Goal: Task Accomplishment & Management: Manage account settings

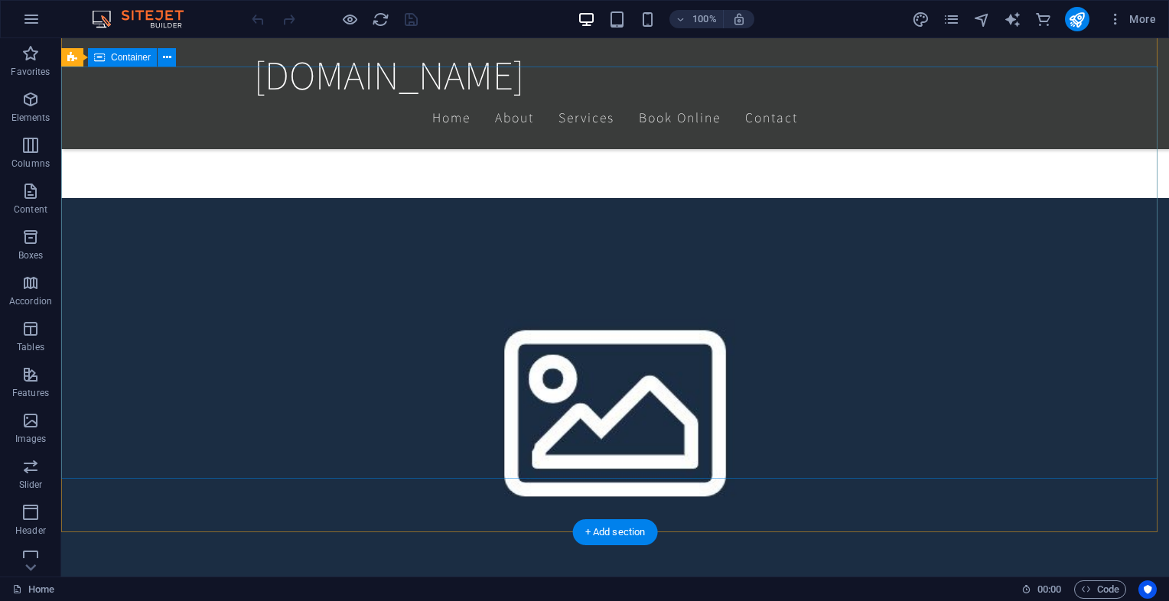
scroll to position [875, 0]
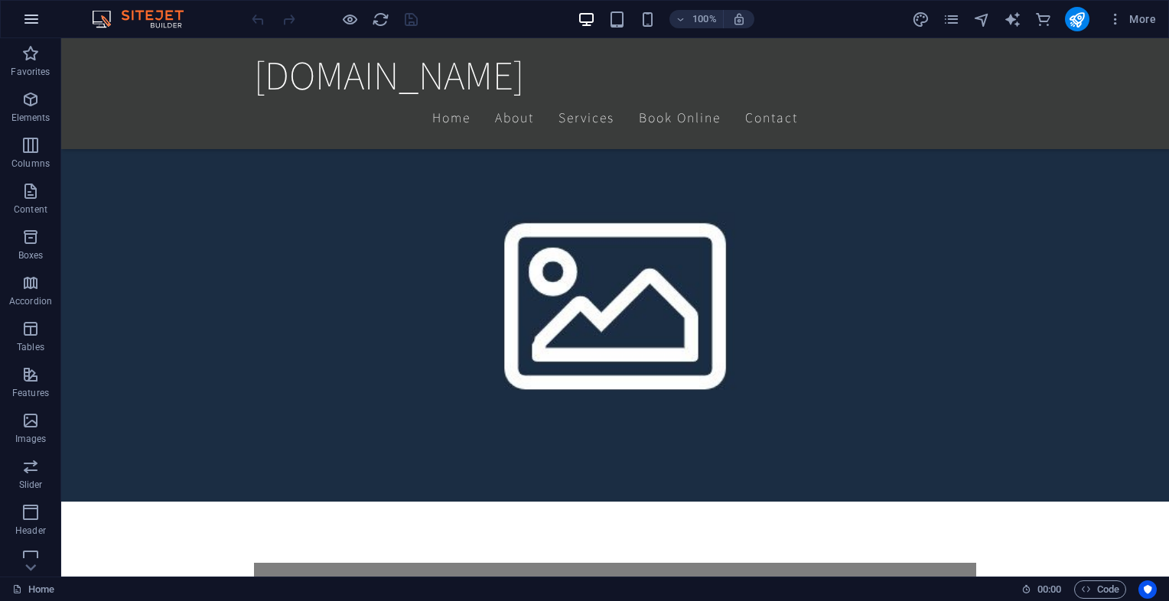
click at [30, 24] on icon "button" at bounding box center [31, 19] width 18 height 18
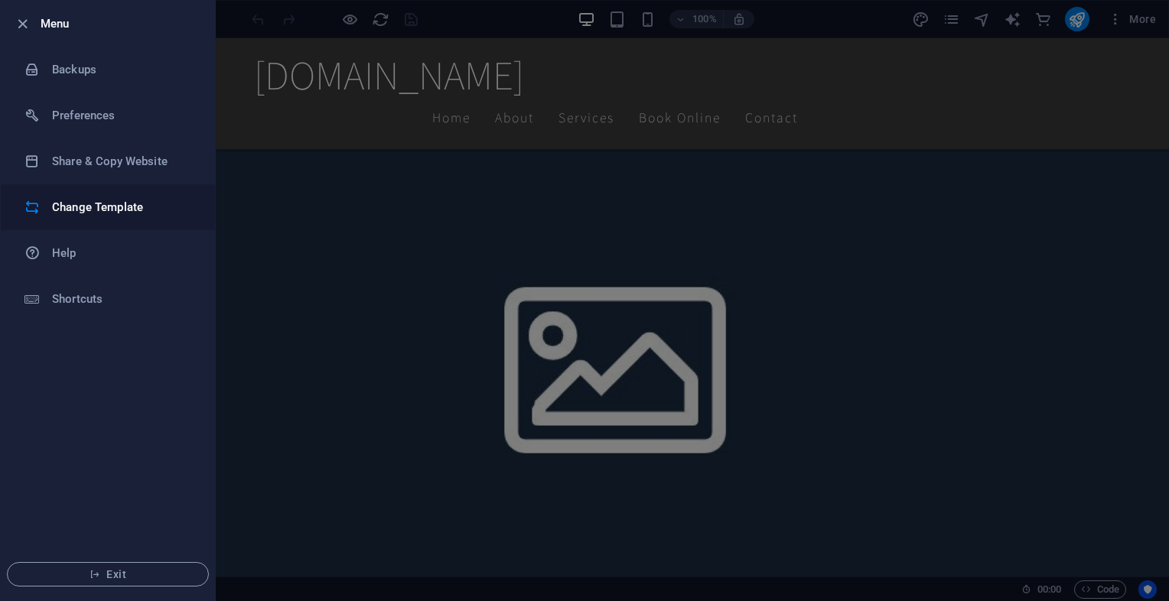
click at [84, 217] on li "Change Template" at bounding box center [108, 207] width 214 height 46
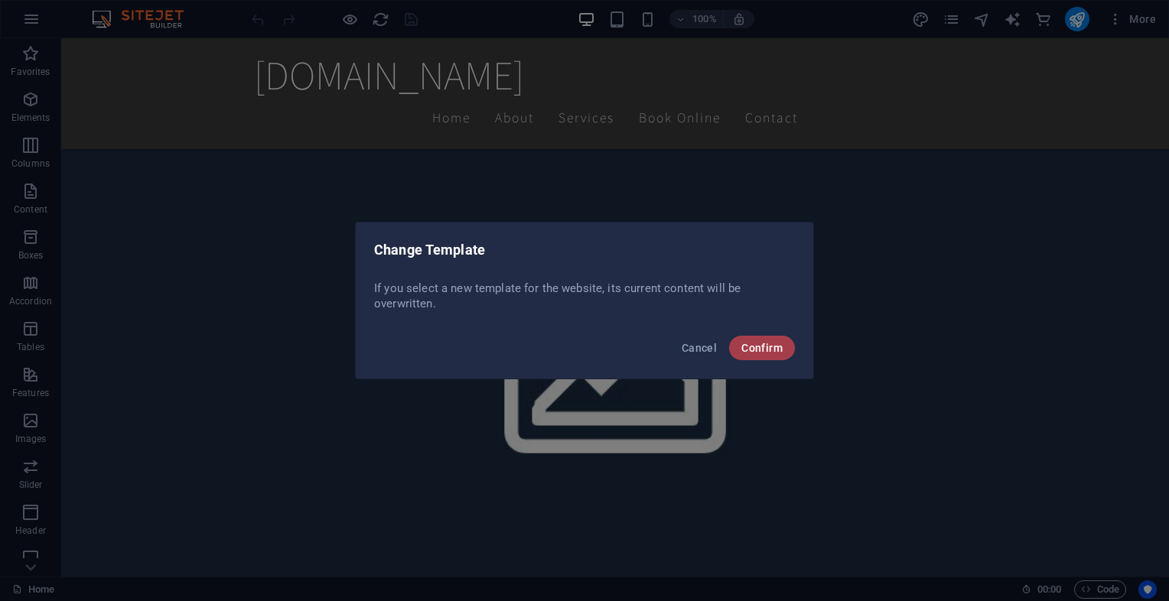
click at [753, 353] on span "Confirm" at bounding box center [761, 348] width 41 height 12
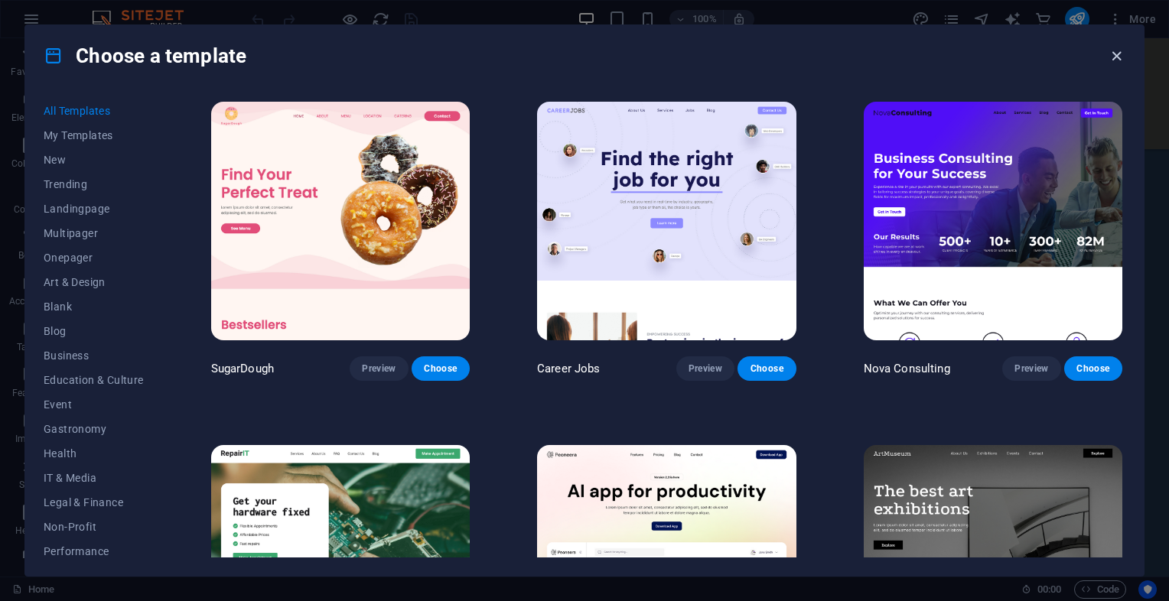
drag, startPoint x: 1118, startPoint y: 53, endPoint x: 967, endPoint y: 14, distance: 155.7
click at [1118, 53] on icon "button" at bounding box center [1117, 56] width 18 height 18
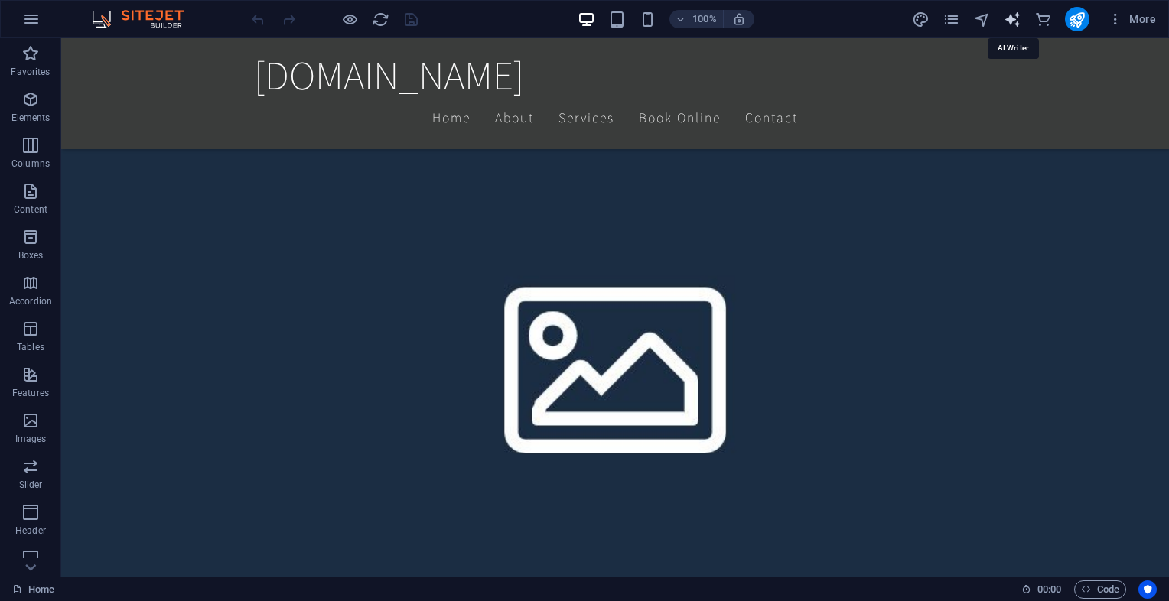
click at [1015, 18] on icon "text_generator" at bounding box center [1013, 20] width 18 height 18
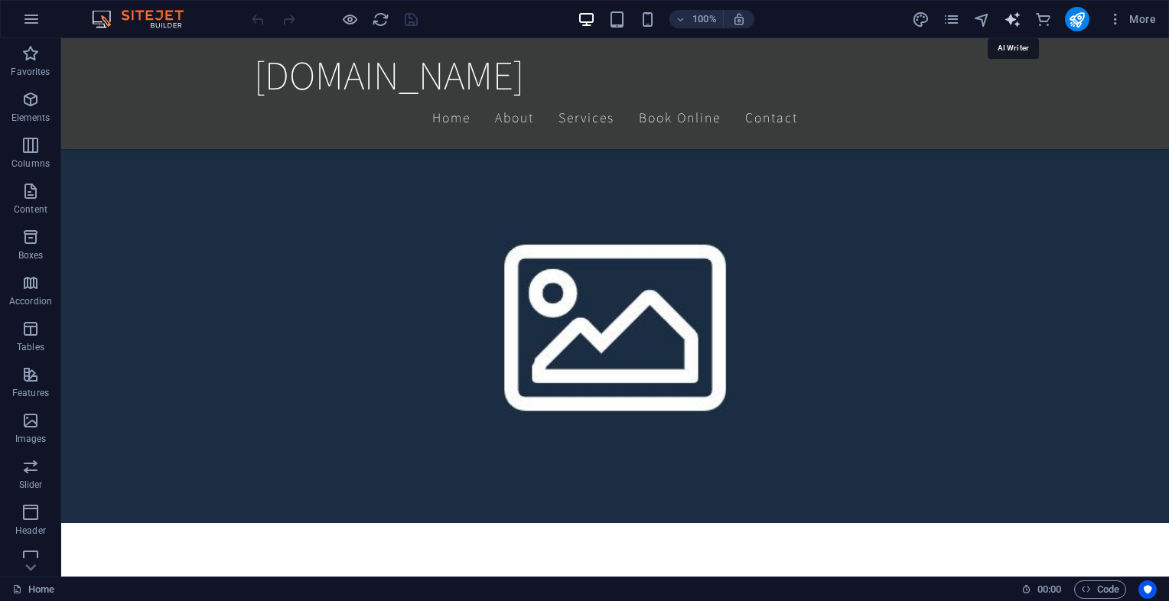
select select "English"
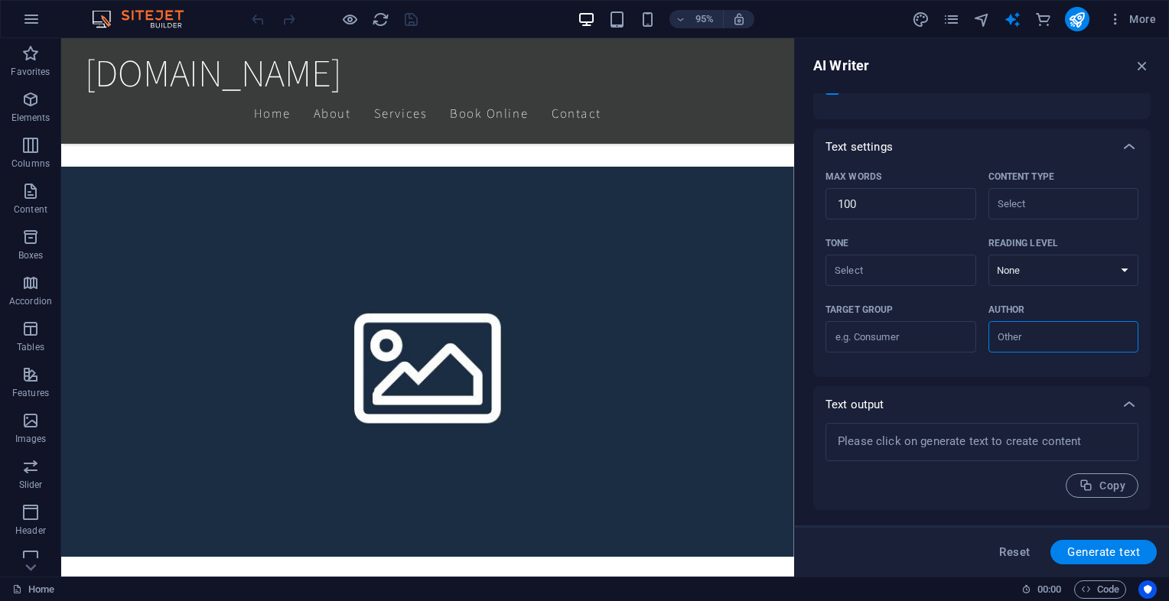
scroll to position [0, 0]
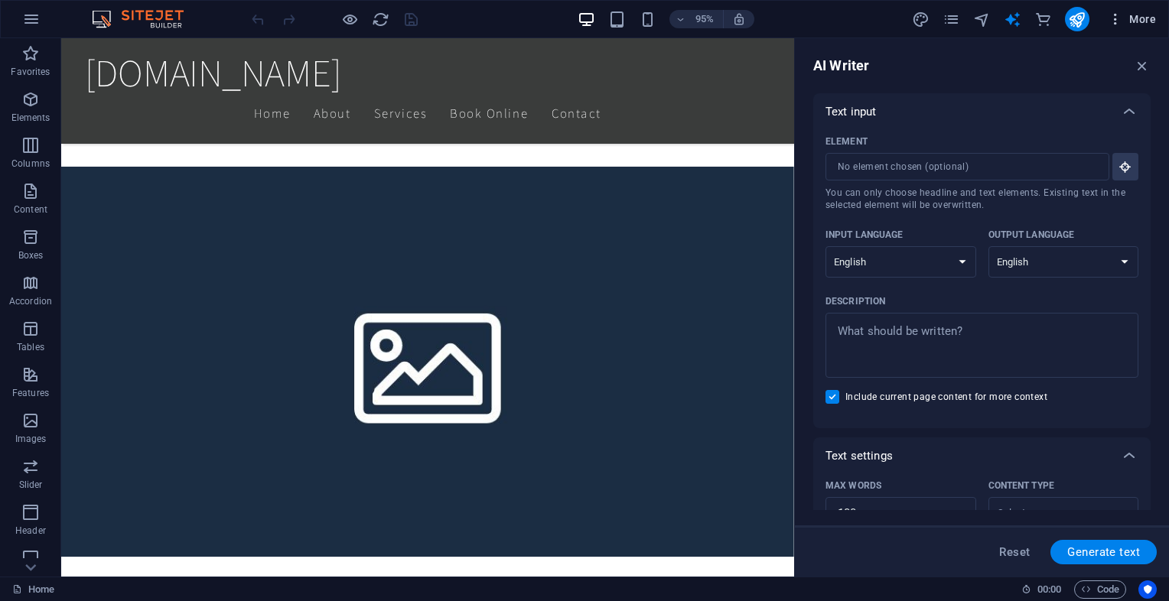
click at [1112, 23] on icon "button" at bounding box center [1115, 18] width 15 height 15
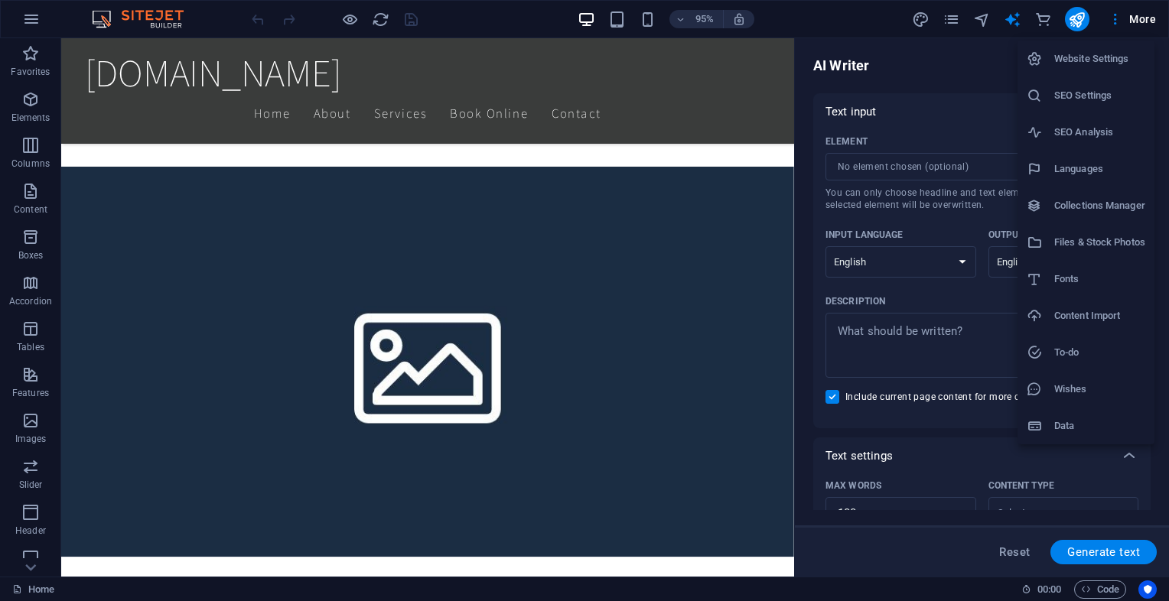
click at [1101, 67] on h6 "Website Settings" at bounding box center [1099, 59] width 91 height 18
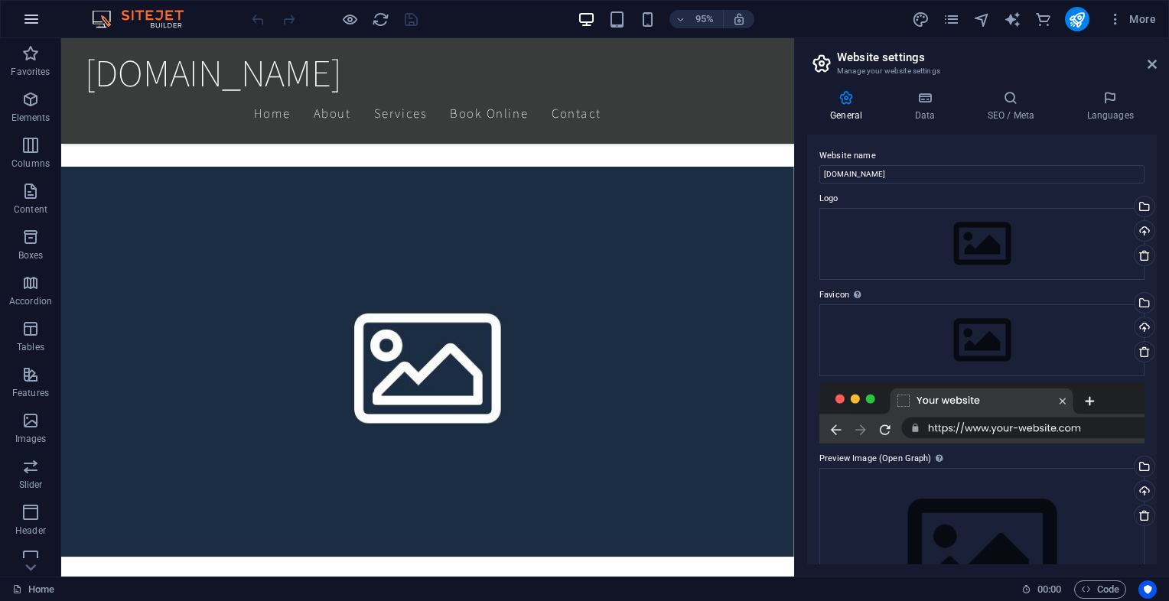
click at [24, 31] on button "button" at bounding box center [31, 19] width 37 height 37
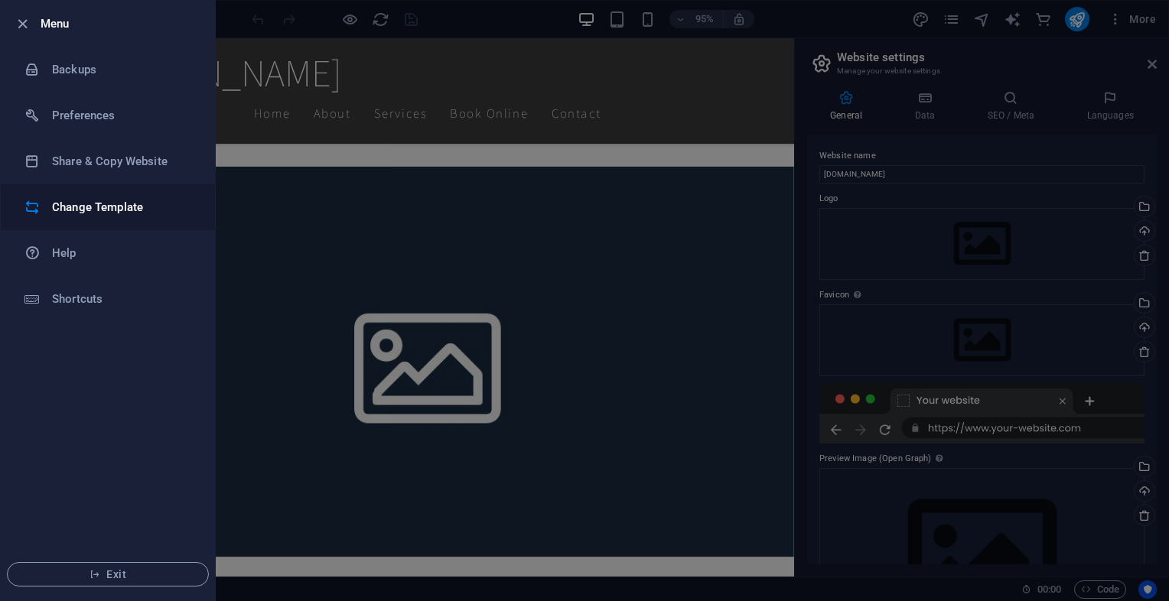
click at [109, 194] on li "Change Template" at bounding box center [108, 207] width 214 height 46
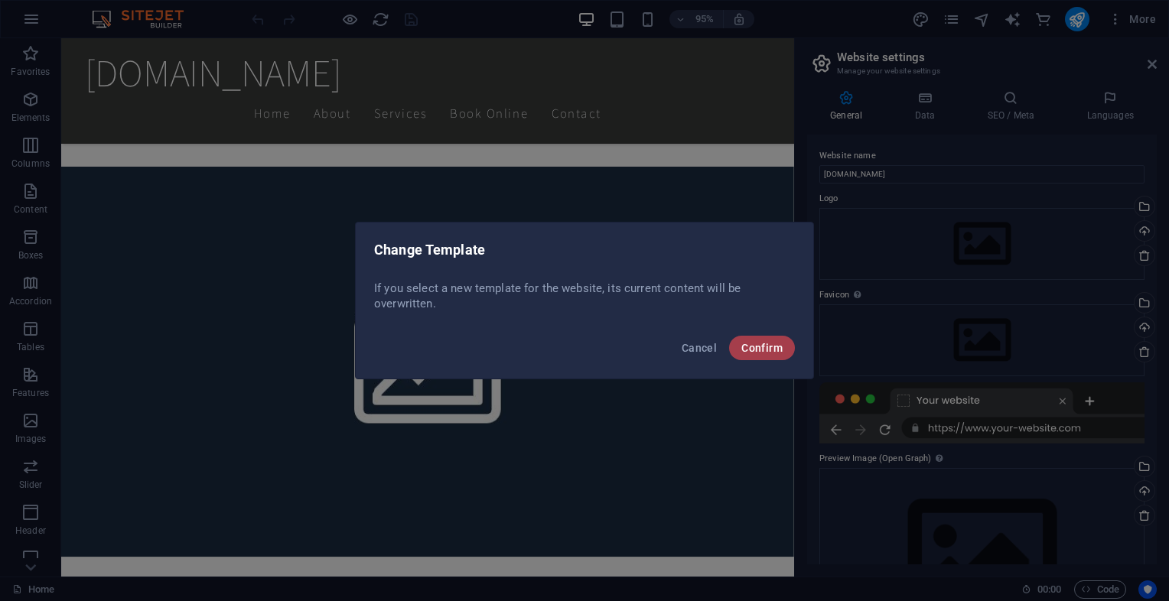
click at [750, 342] on span "Confirm" at bounding box center [761, 348] width 41 height 12
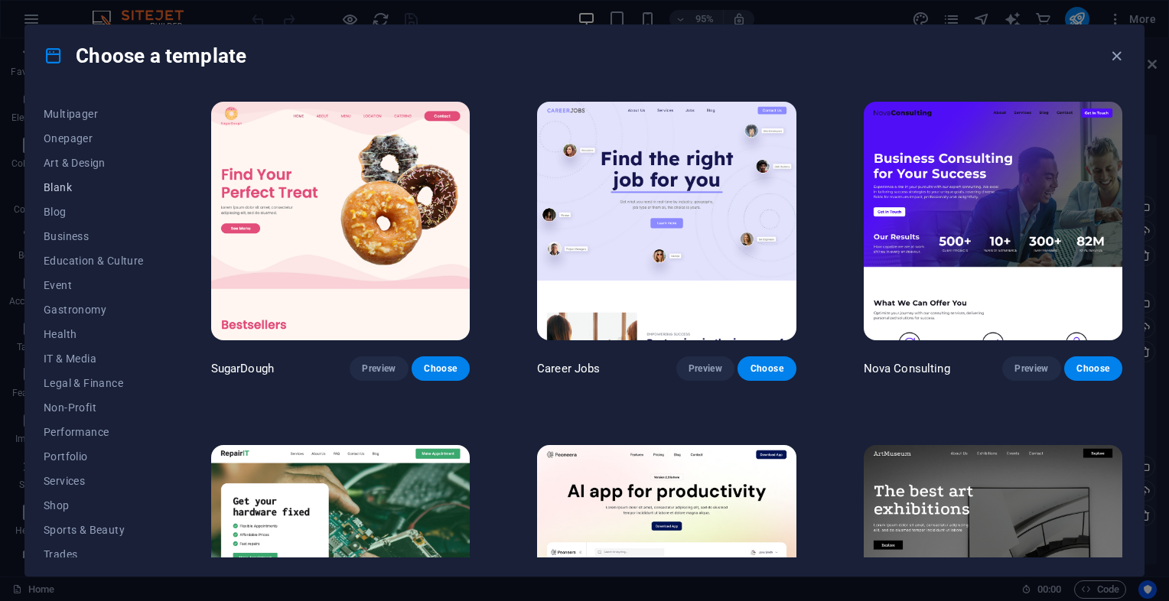
scroll to position [177, 0]
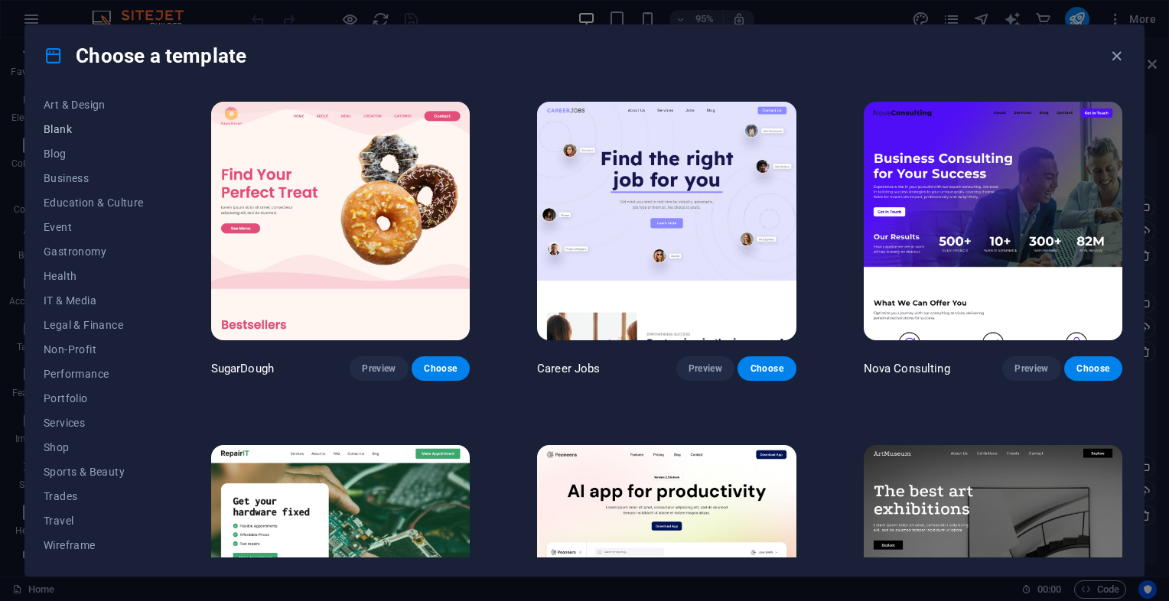
click at [106, 310] on button "IT & Media" at bounding box center [94, 300] width 100 height 24
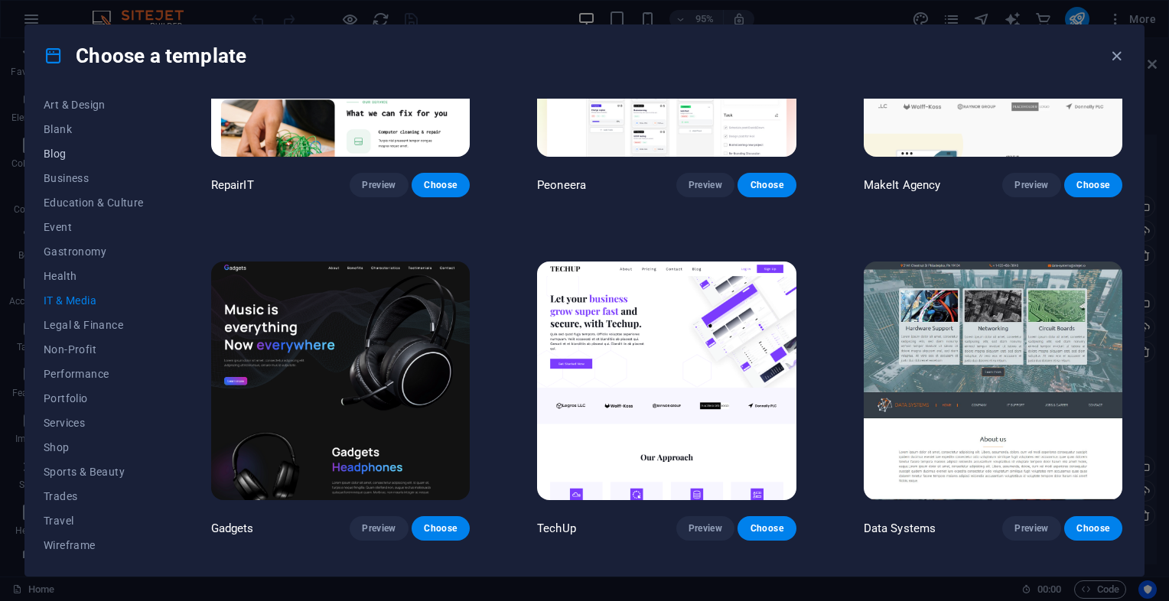
scroll to position [0, 0]
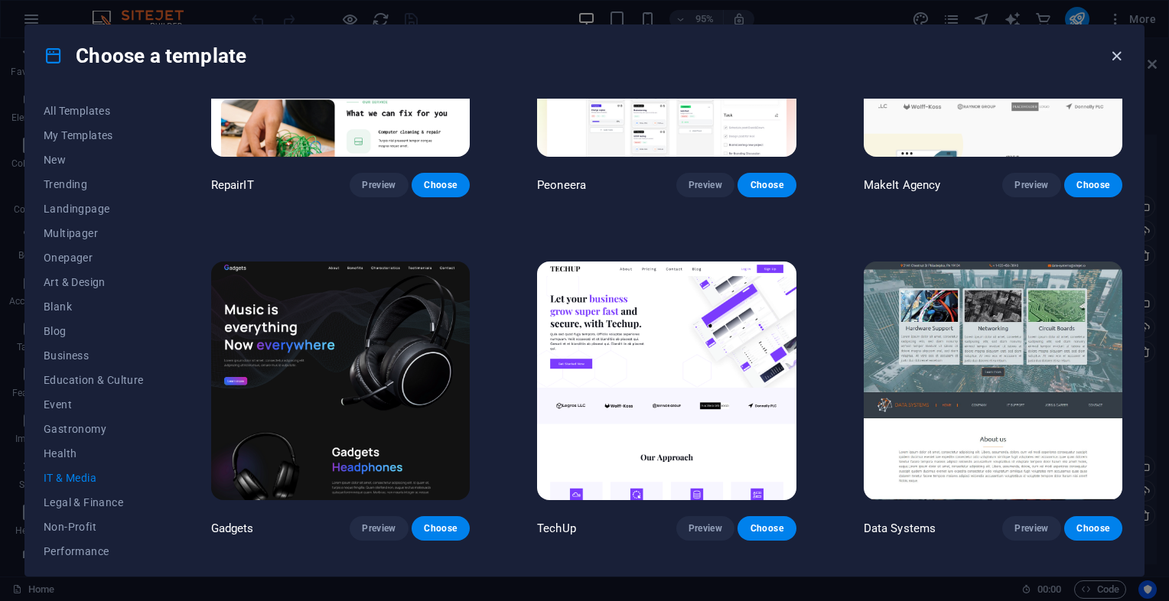
click at [1111, 54] on icon "button" at bounding box center [1117, 56] width 18 height 18
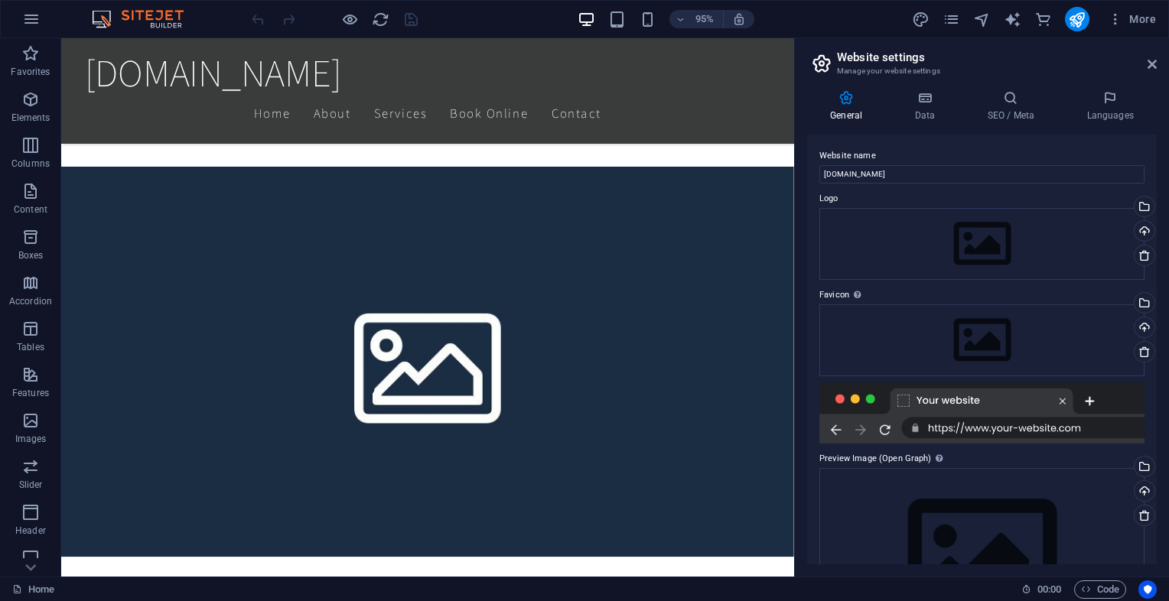
click at [138, 10] on img at bounding box center [145, 19] width 115 height 18
